Goal: Navigation & Orientation: Understand site structure

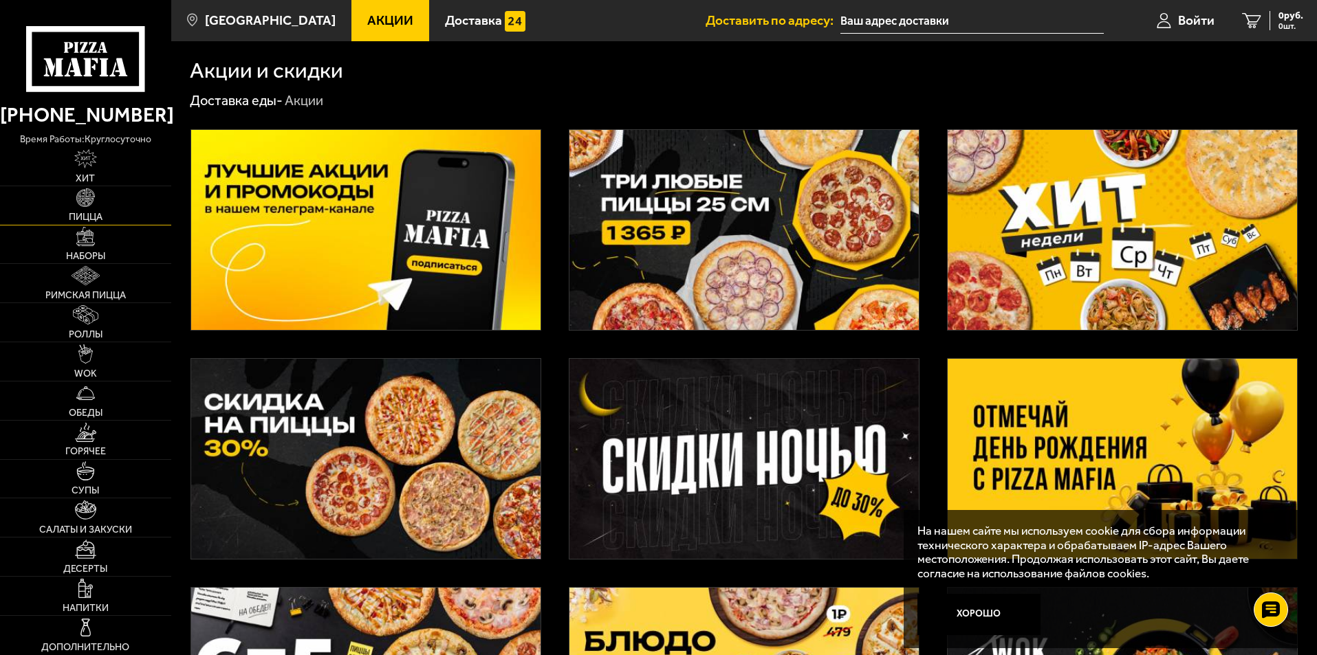
click at [87, 208] on link "Пицца" at bounding box center [85, 205] width 171 height 39
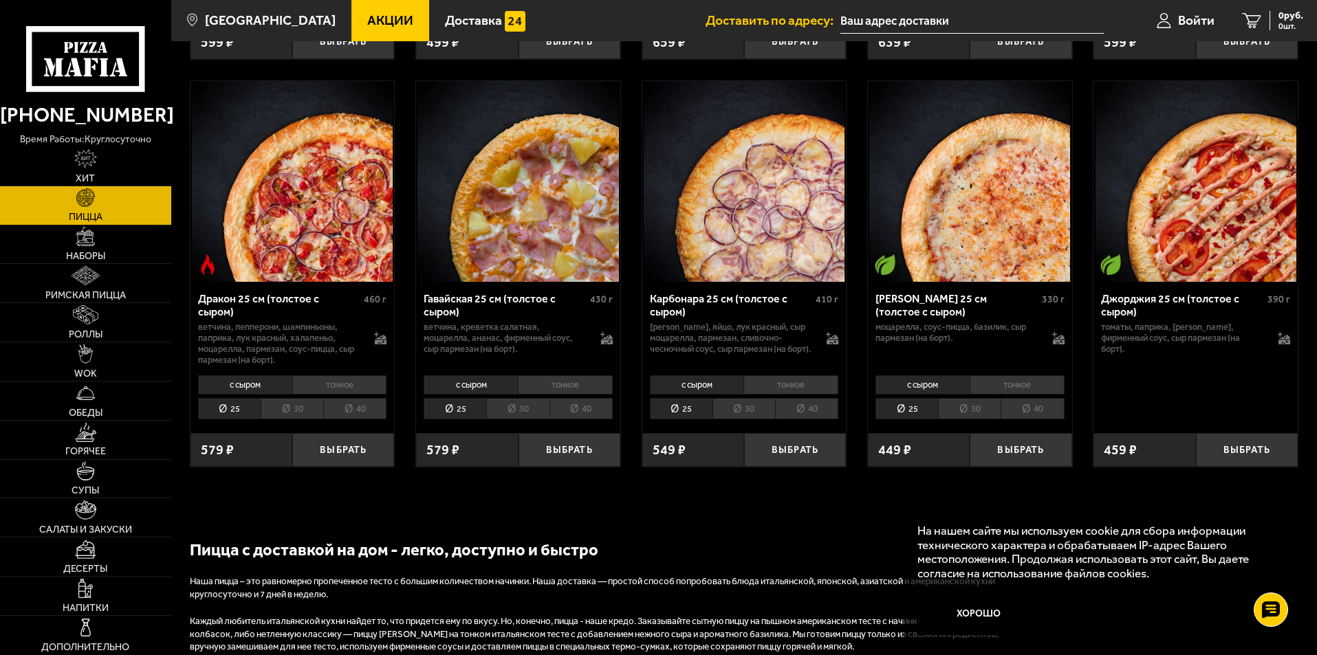
scroll to position [5358, 0]
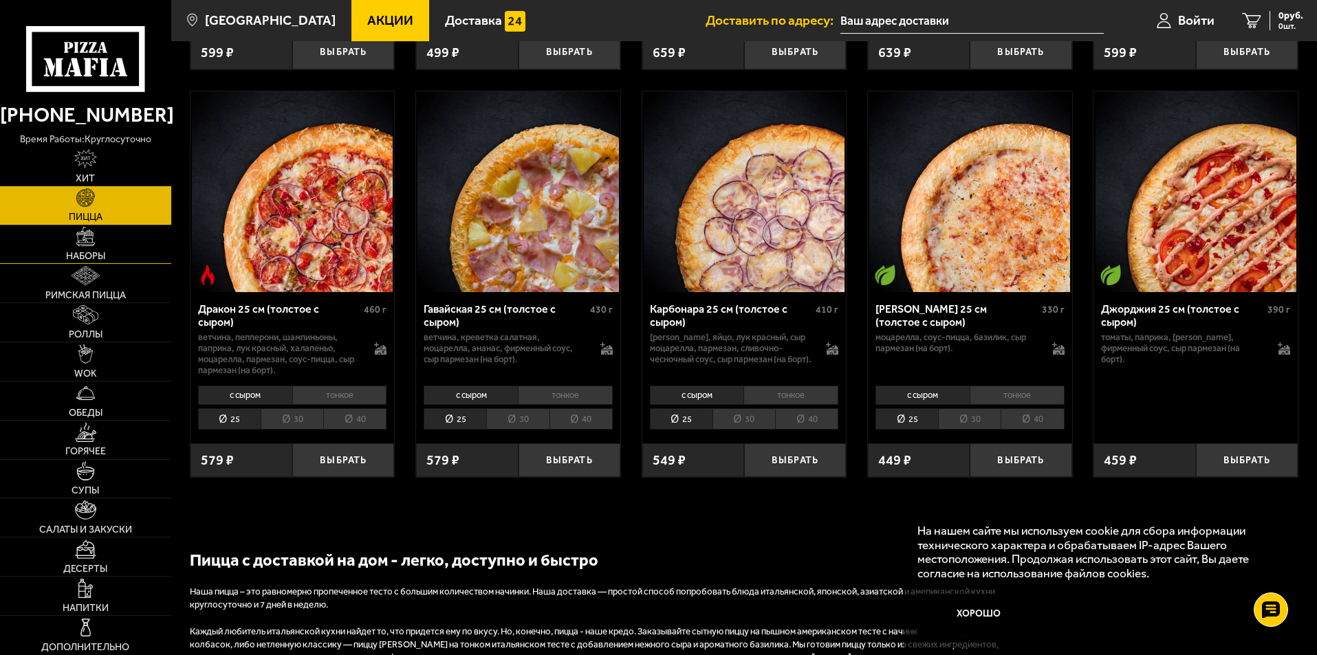
click at [87, 247] on link "Наборы" at bounding box center [85, 245] width 171 height 39
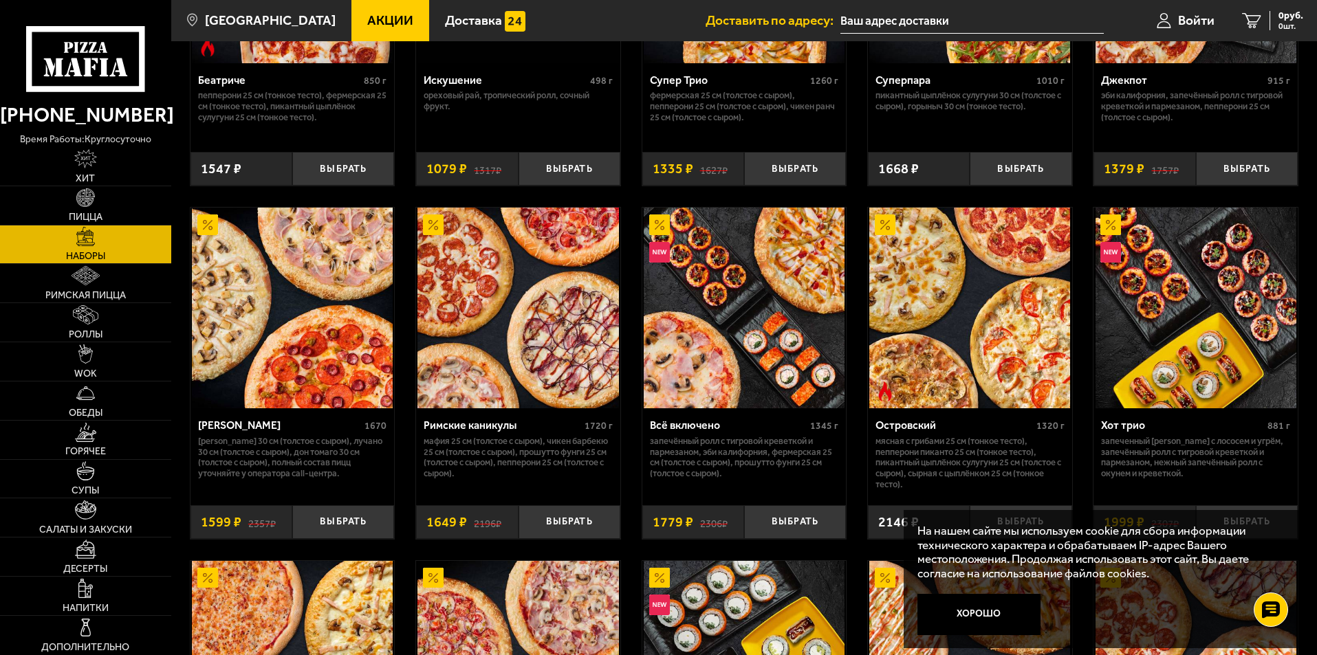
scroll to position [1031, 0]
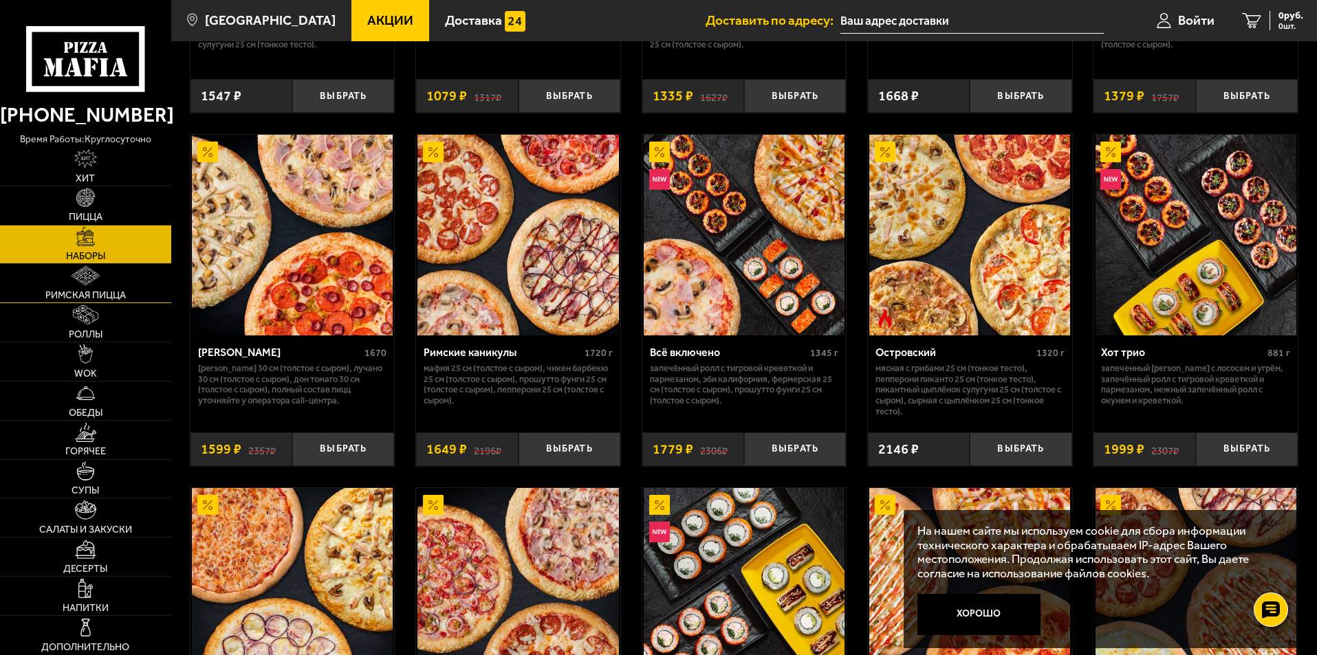
click at [89, 294] on span "Римская пицца" at bounding box center [85, 296] width 80 height 10
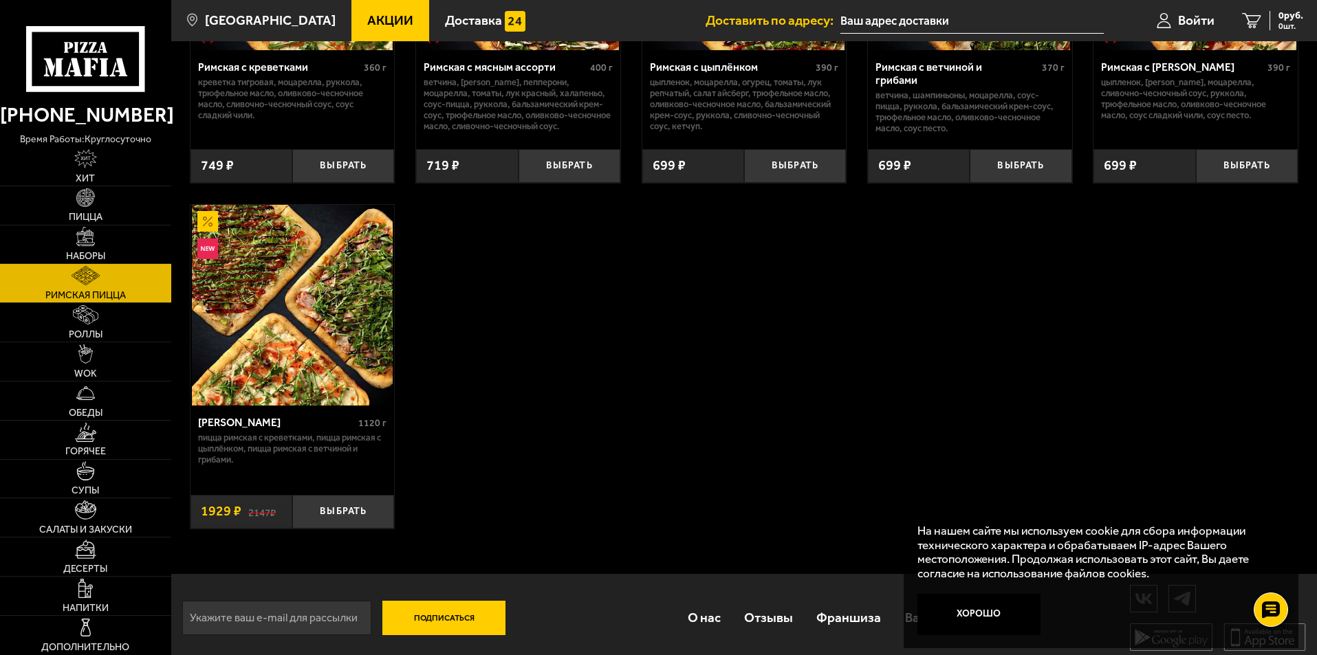
scroll to position [287, 0]
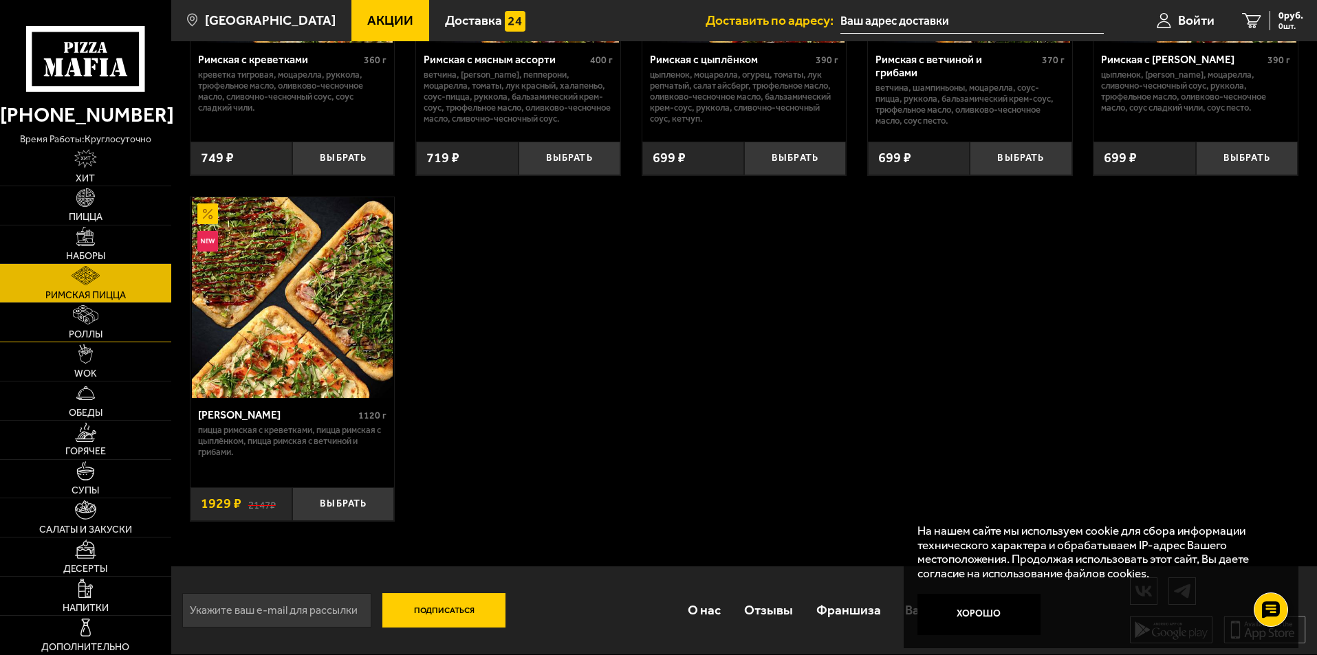
click at [73, 327] on link "Роллы" at bounding box center [85, 322] width 171 height 39
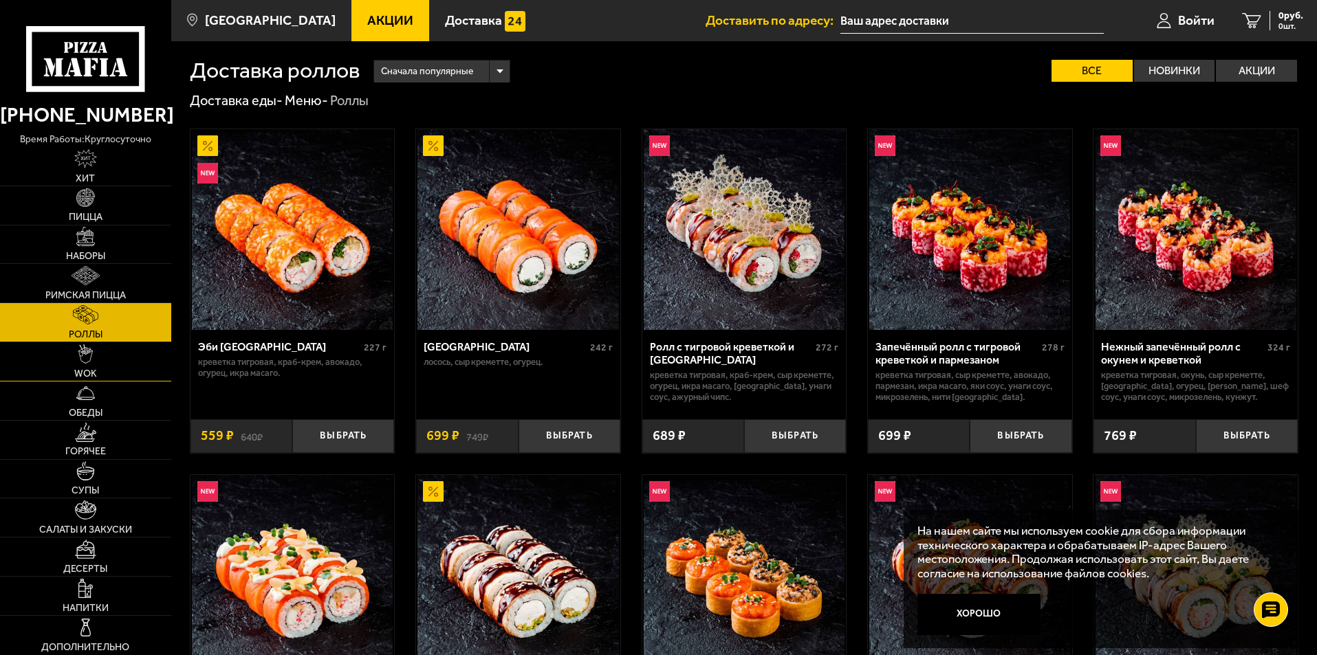
click at [95, 362] on link "WOK" at bounding box center [85, 361] width 171 height 39
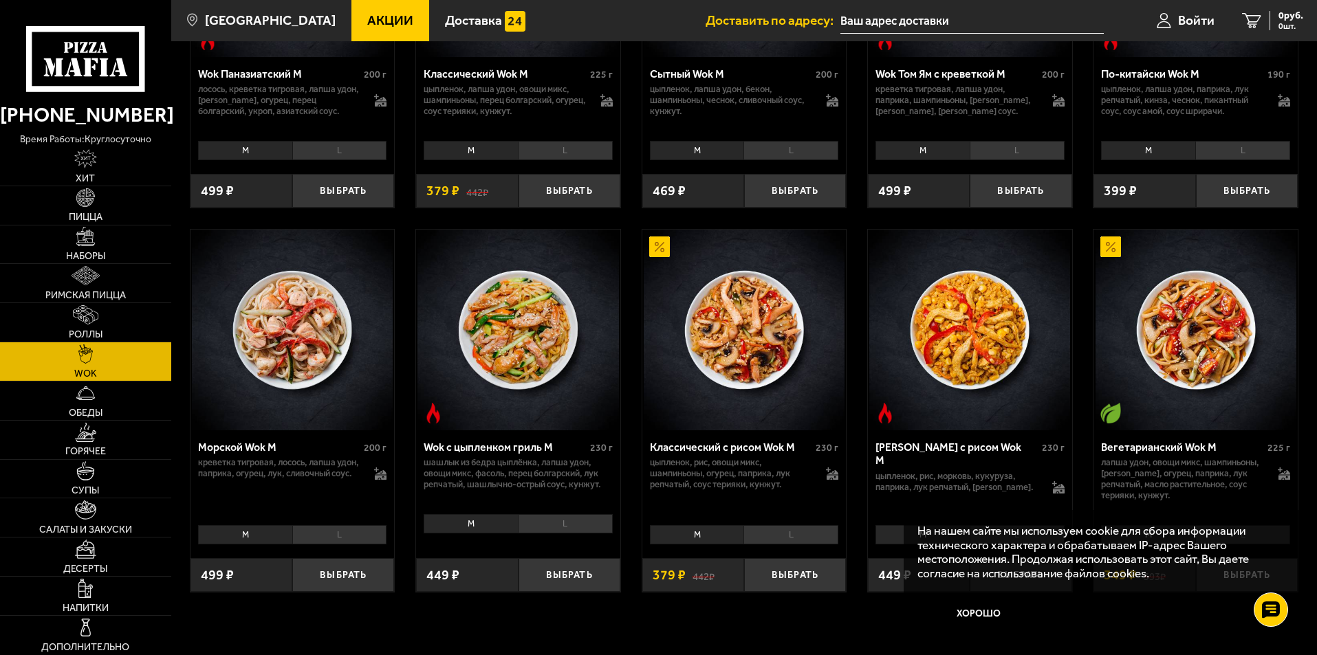
scroll to position [619, 0]
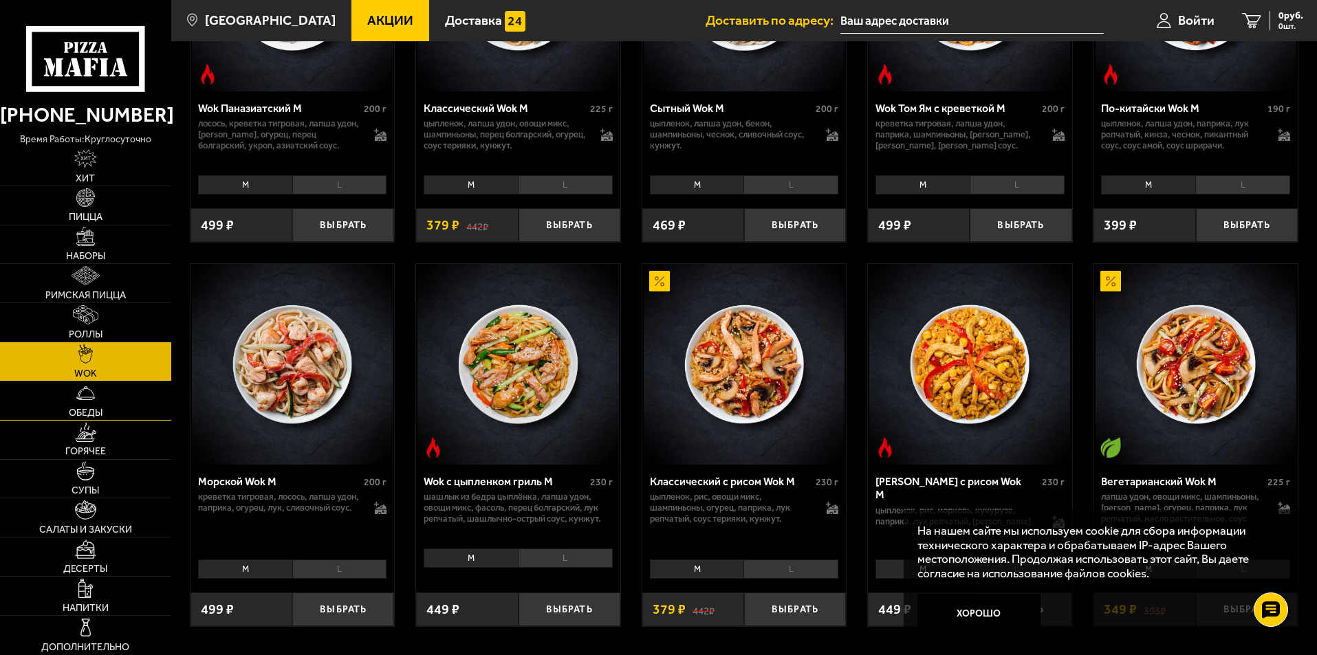
click at [87, 406] on link "Обеды" at bounding box center [85, 401] width 171 height 39
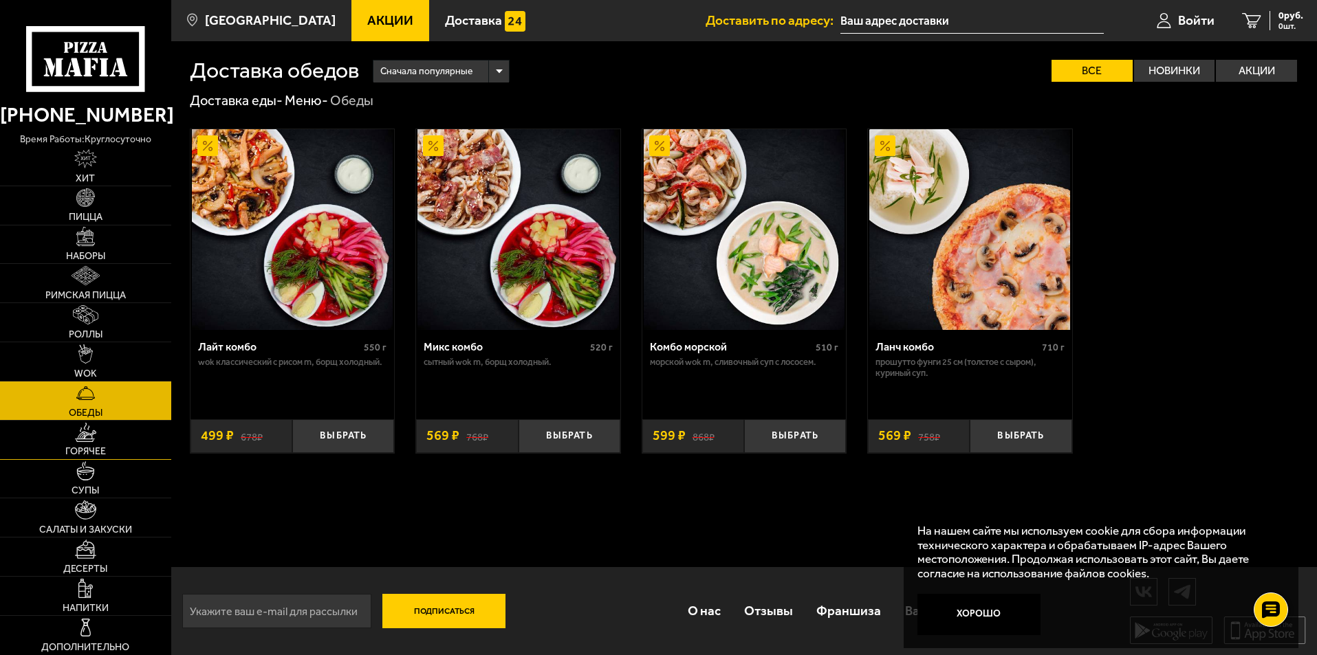
click at [87, 449] on span "Горячее" at bounding box center [85, 452] width 41 height 10
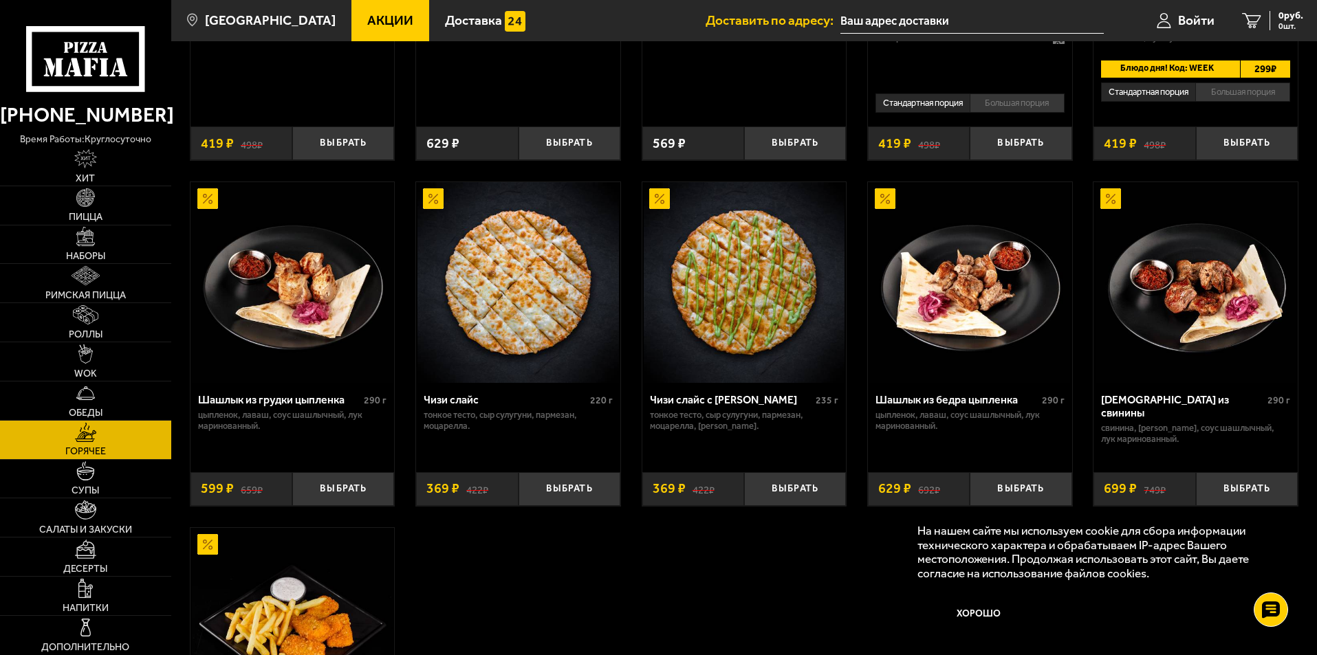
scroll to position [756, 0]
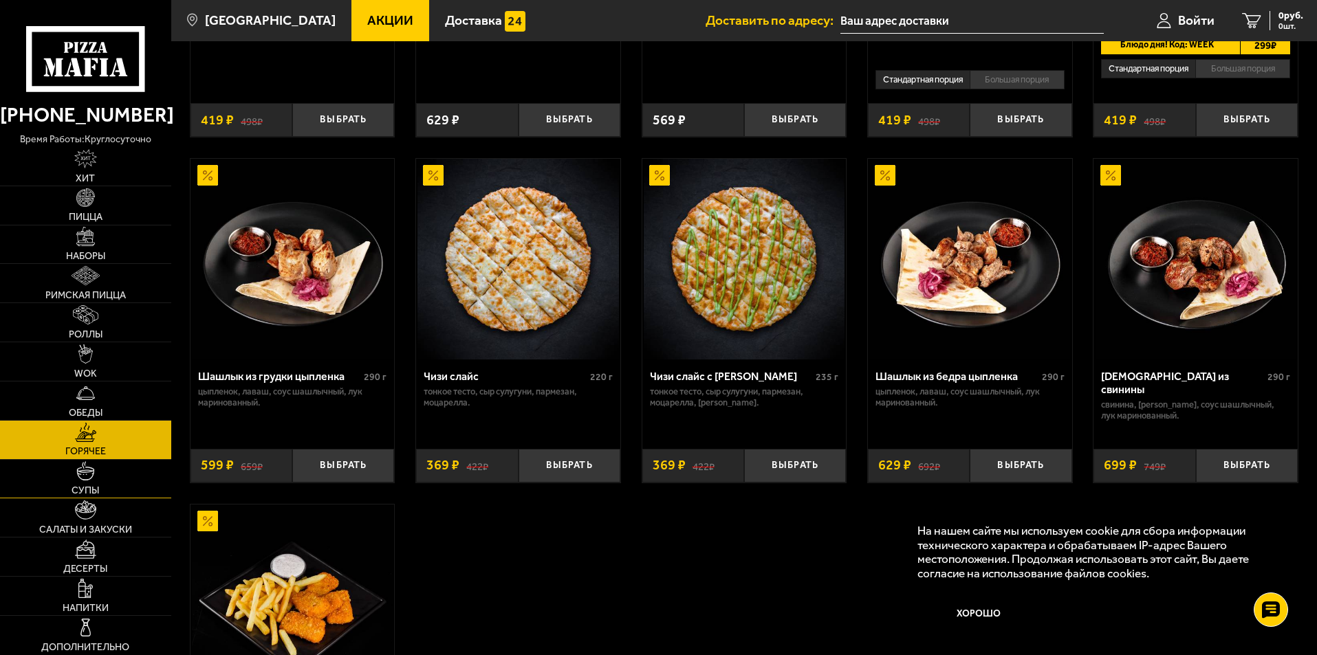
click at [89, 484] on link "Супы" at bounding box center [85, 479] width 171 height 39
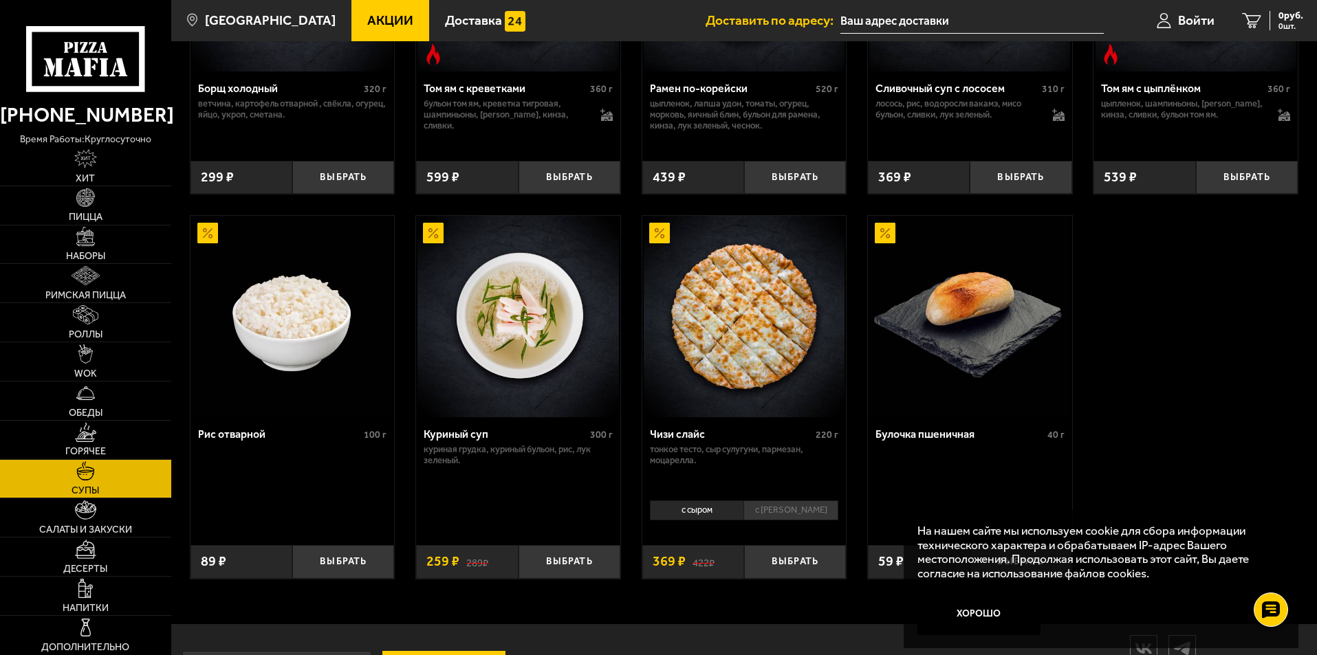
scroll to position [477, 0]
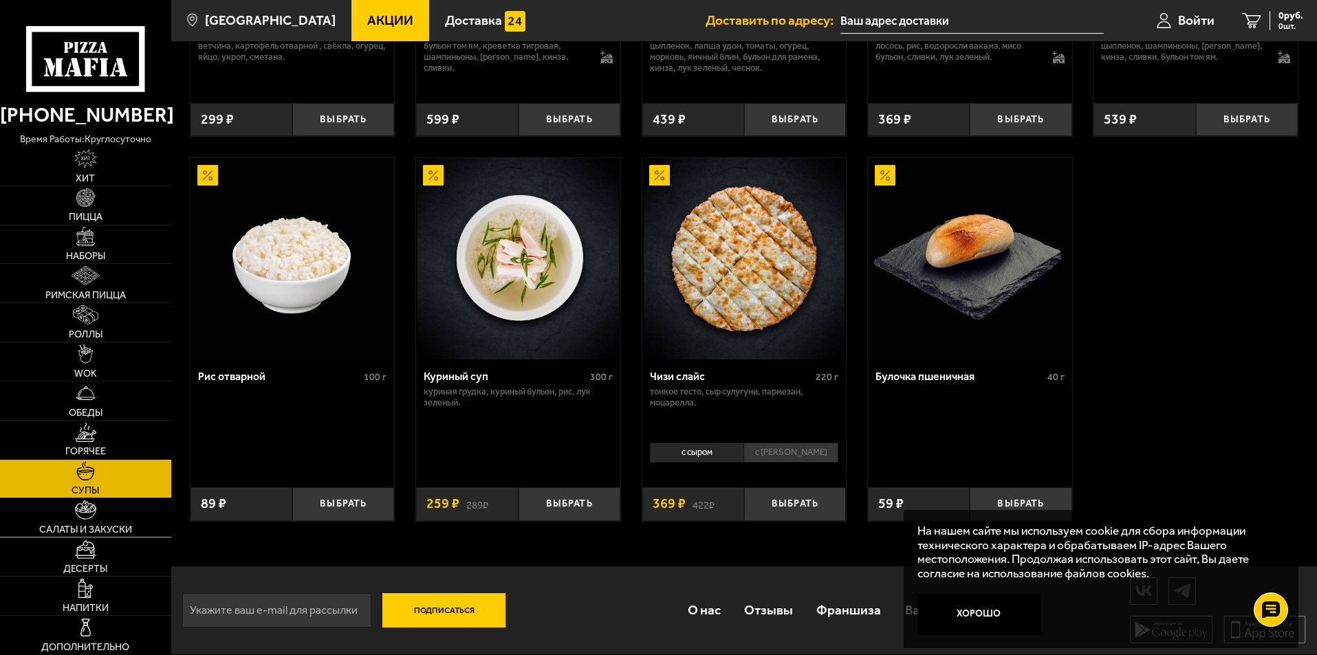
click at [98, 527] on span "Салаты и закуски" at bounding box center [85, 530] width 93 height 10
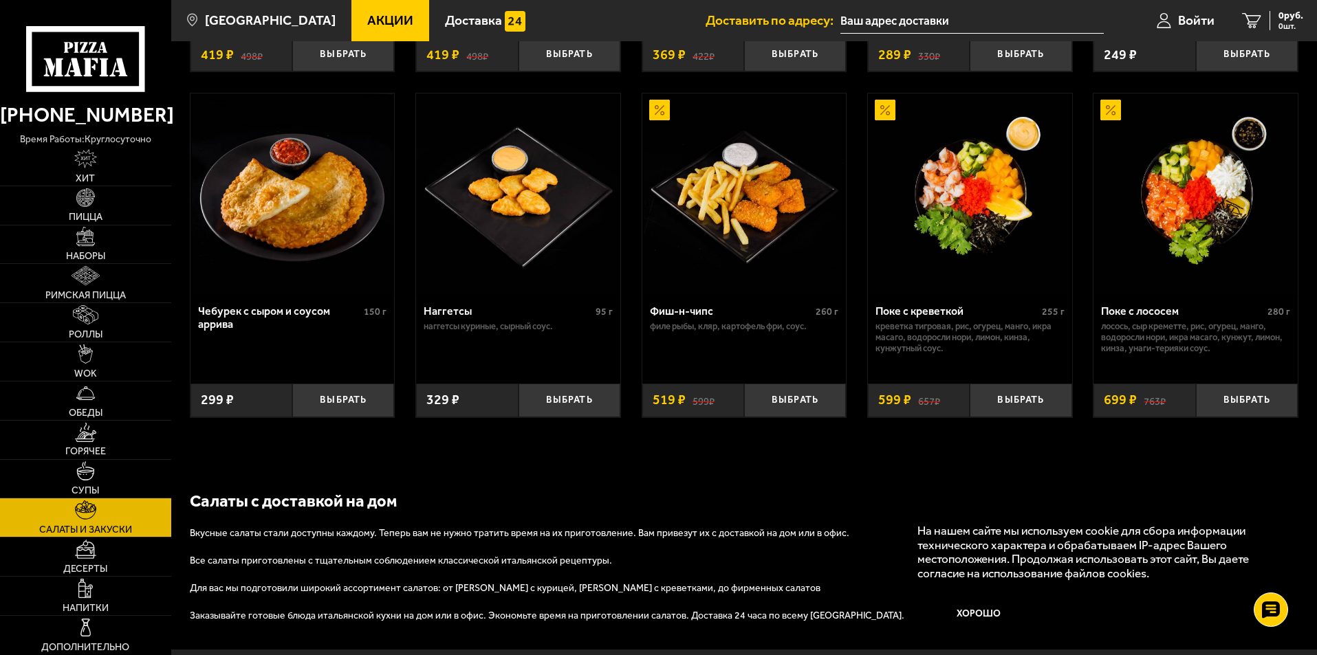
scroll to position [894, 0]
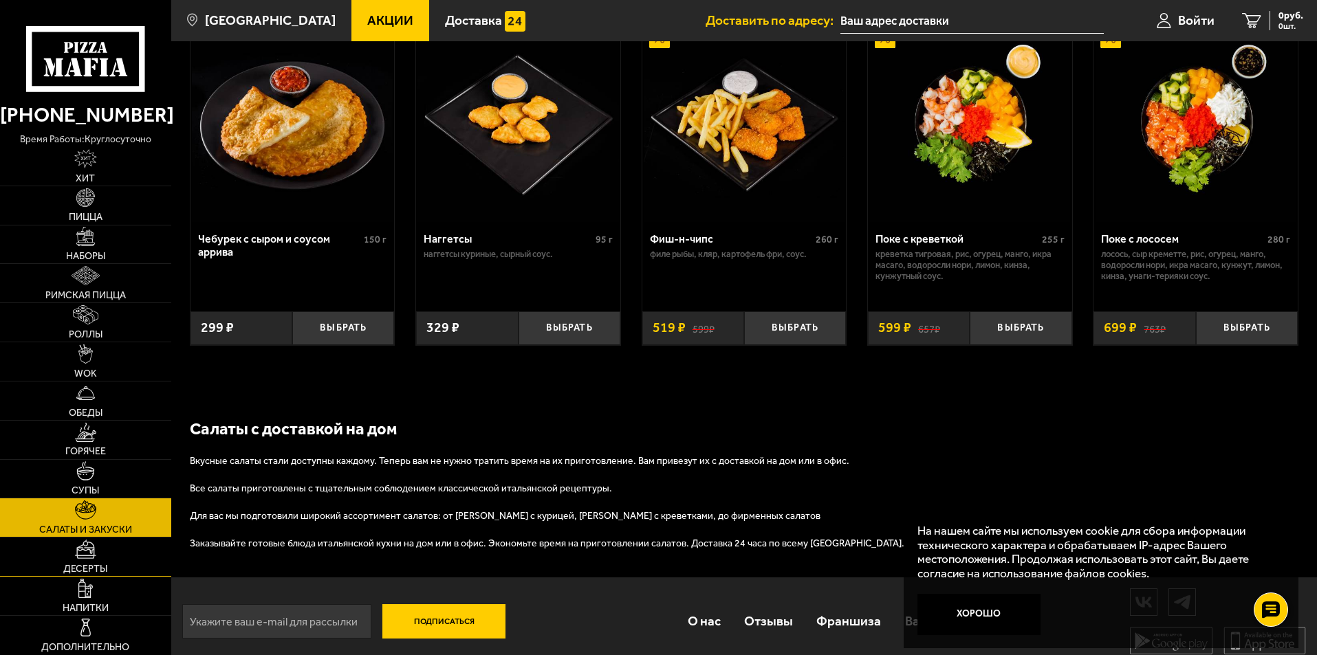
click at [79, 562] on link "Десерты" at bounding box center [85, 557] width 171 height 39
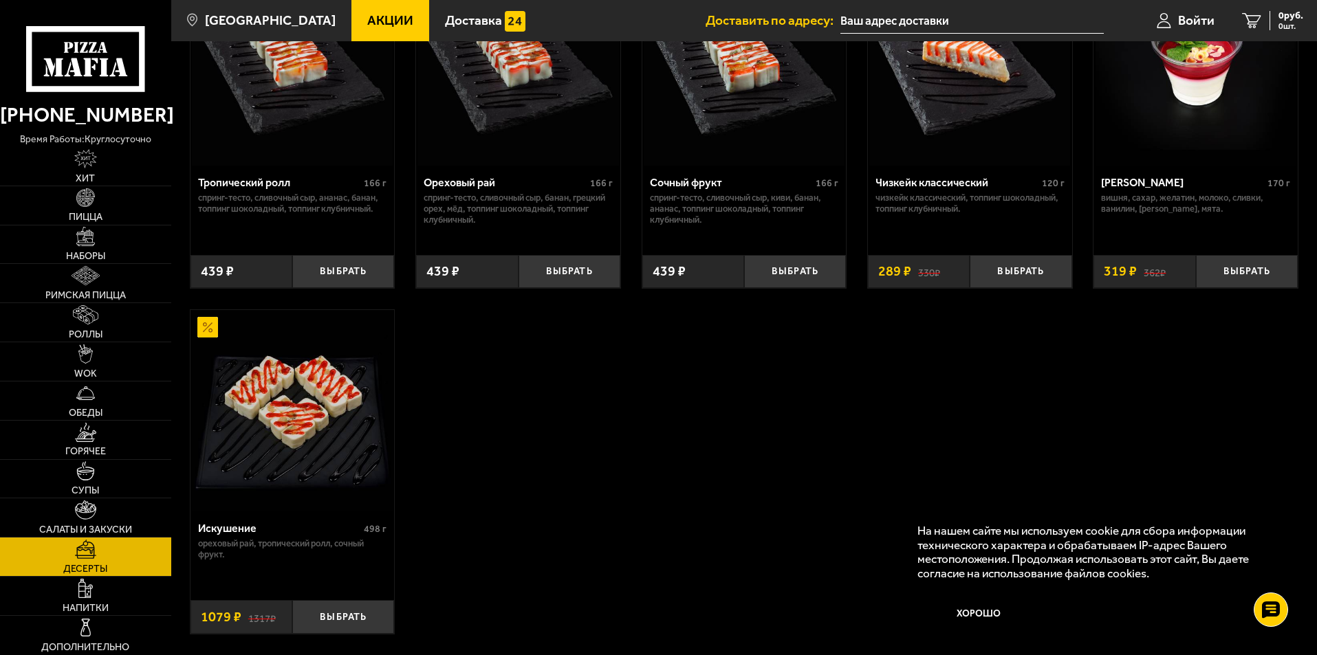
scroll to position [550, 0]
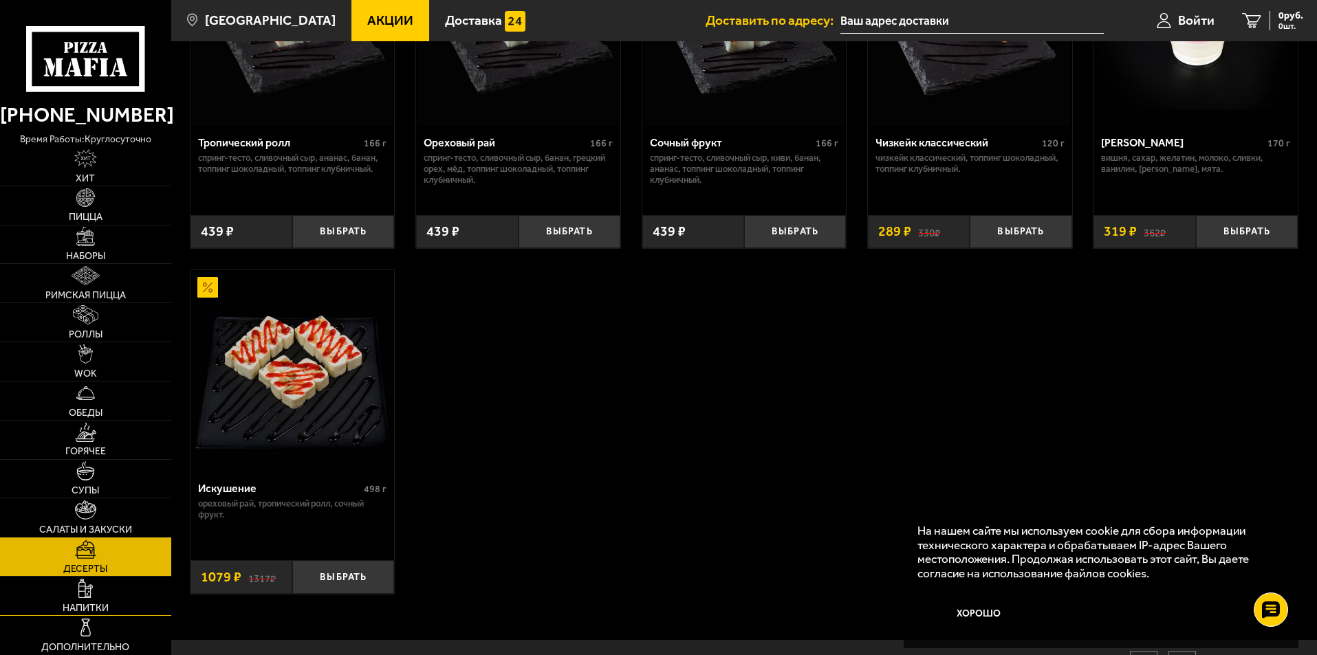
click at [82, 606] on span "Напитки" at bounding box center [86, 609] width 46 height 10
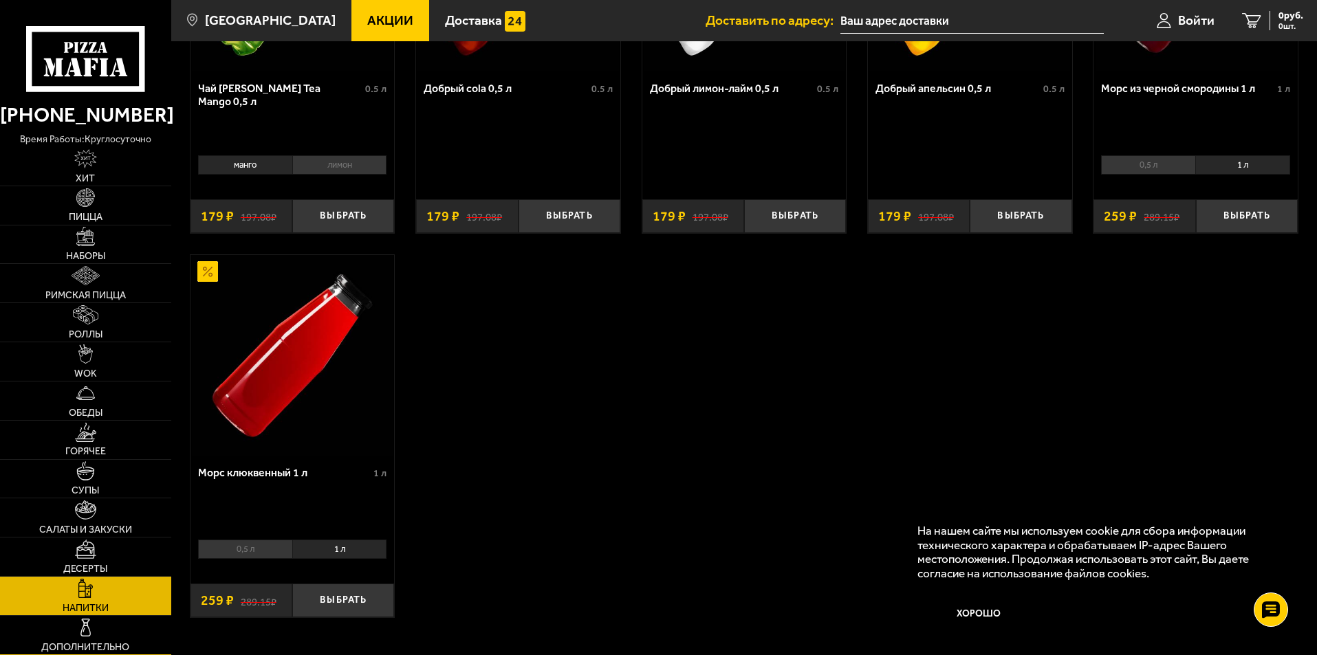
scroll to position [275, 0]
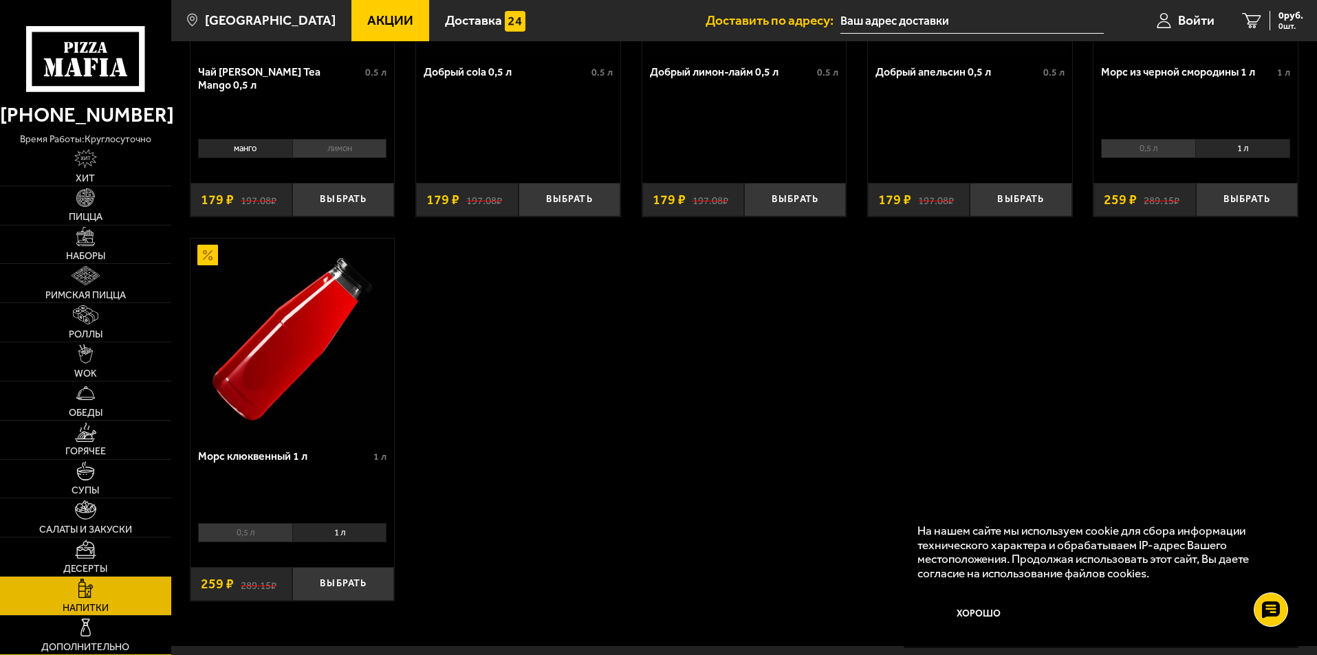
click at [63, 635] on link "Дополнительно" at bounding box center [85, 635] width 171 height 39
